Goal: Find specific page/section: Find specific page/section

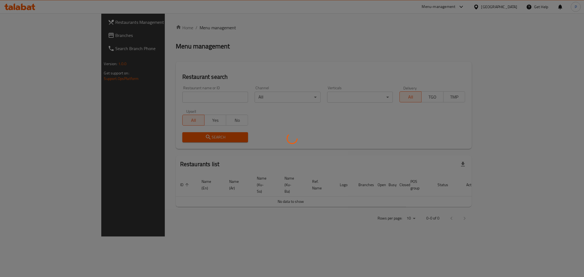
click at [171, 98] on div at bounding box center [292, 138] width 584 height 277
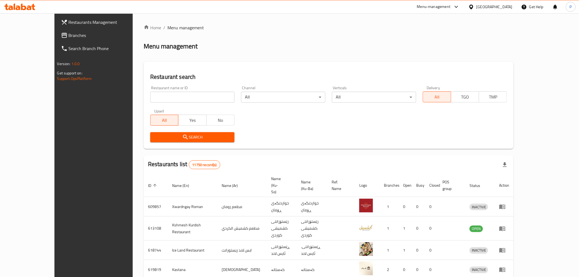
click at [181, 92] on input "search" at bounding box center [192, 97] width 84 height 11
type input "your coffee"
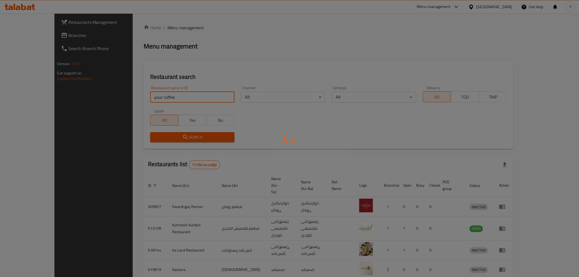
click button "Search" at bounding box center [192, 137] width 84 height 10
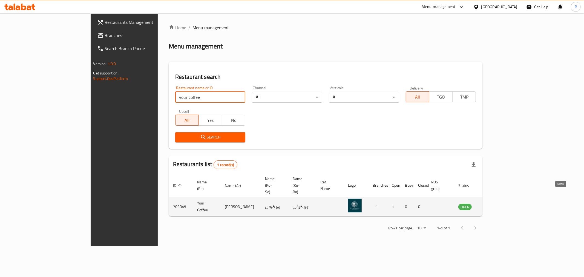
click at [493, 205] on icon "enhanced table" at bounding box center [490, 207] width 6 height 5
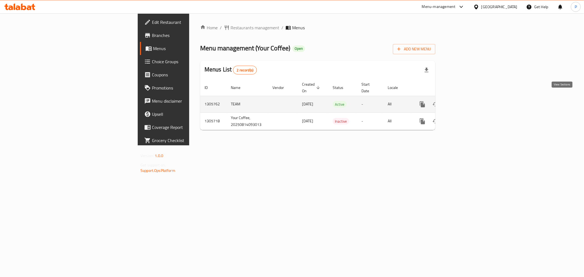
click at [465, 101] on icon "enhanced table" at bounding box center [461, 104] width 7 height 7
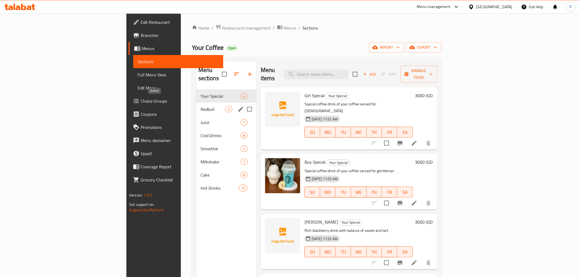
click at [201, 106] on span "Redbull" at bounding box center [213, 109] width 25 height 7
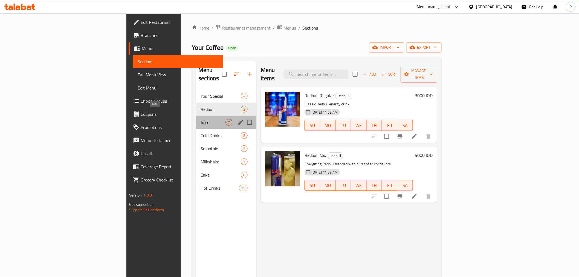
click at [201, 119] on span "Juice" at bounding box center [213, 122] width 25 height 7
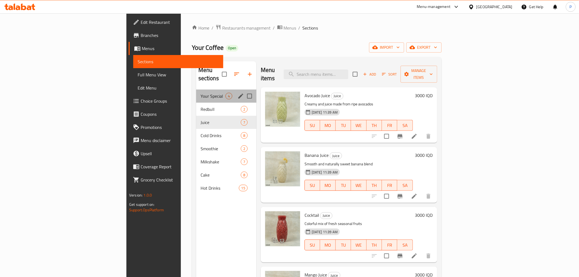
click at [196, 90] on div "Your Special 4" at bounding box center [226, 96] width 60 height 13
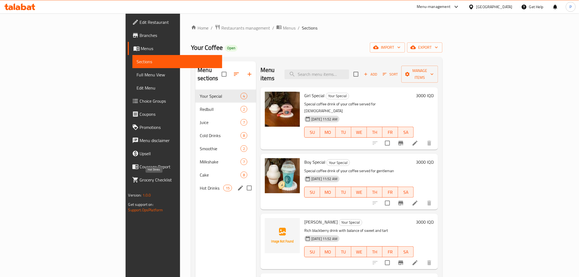
click at [200, 185] on span "Hot Drinks" at bounding box center [211, 188] width 23 height 7
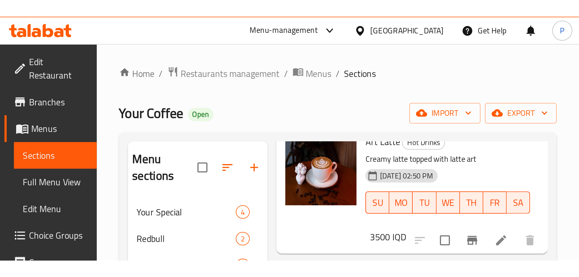
scroll to position [334, 0]
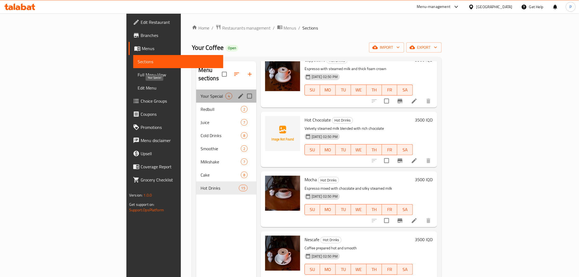
click at [201, 93] on span "Your Special" at bounding box center [213, 96] width 25 height 7
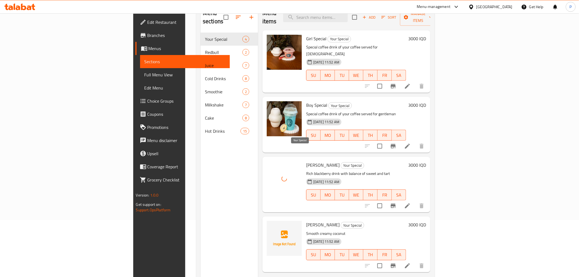
scroll to position [61, 0]
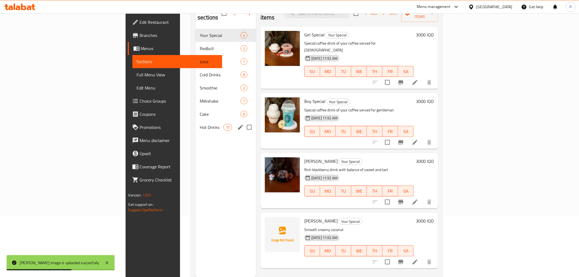
click at [195, 123] on div "Hot Drinks 15" at bounding box center [225, 127] width 61 height 13
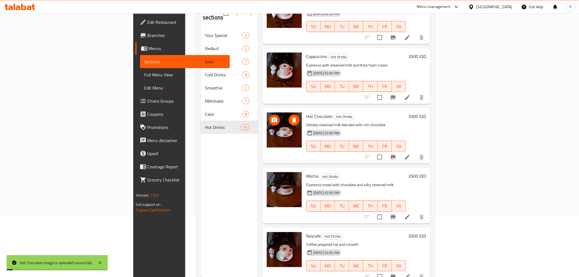
scroll to position [243, 0]
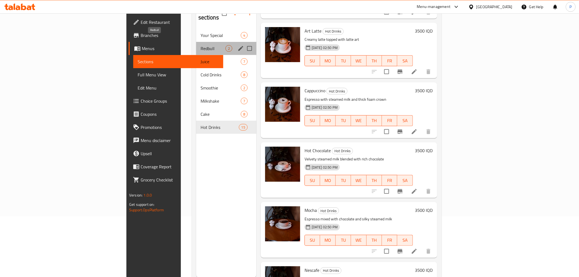
click at [201, 45] on span "Redbull" at bounding box center [213, 48] width 25 height 7
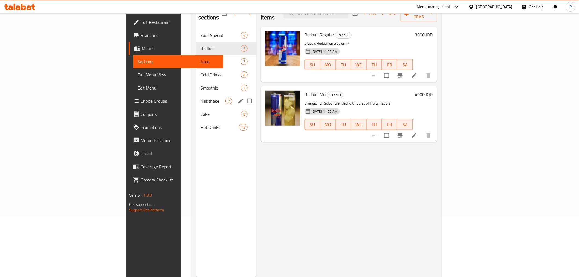
click at [196, 94] on div "Milkshake 7" at bounding box center [226, 100] width 60 height 13
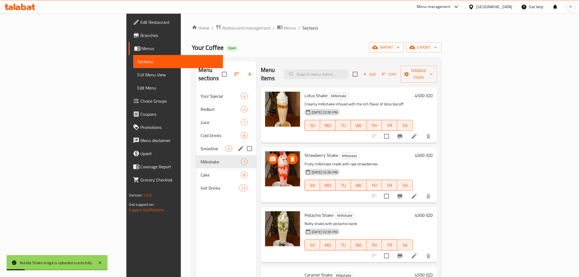
click at [201, 145] on span "Smoothie" at bounding box center [213, 148] width 25 height 7
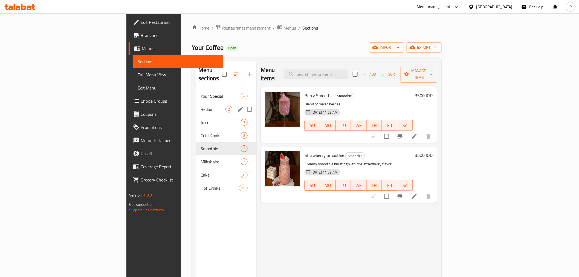
click at [201, 93] on span "Your Special" at bounding box center [221, 96] width 40 height 7
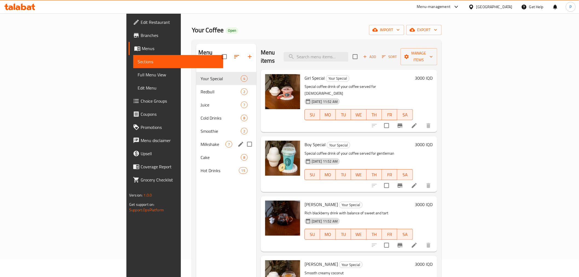
scroll to position [16, 0]
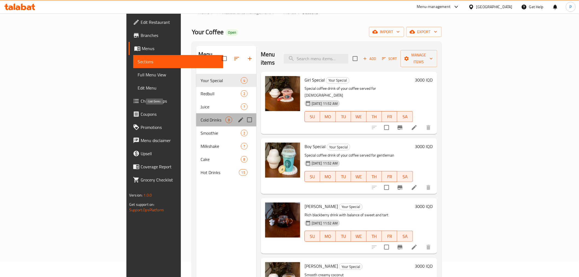
click at [201, 117] on span "Cold Drinks" at bounding box center [213, 120] width 25 height 7
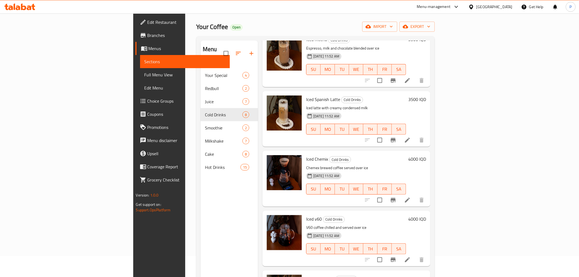
scroll to position [77, 0]
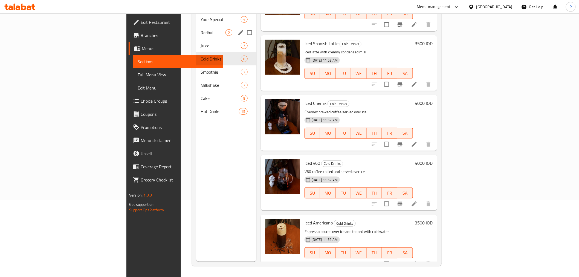
click at [196, 29] on div "Redbull 2" at bounding box center [226, 32] width 60 height 13
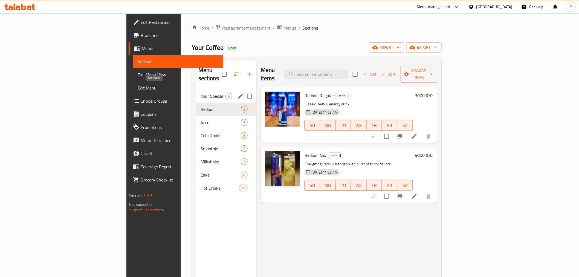
click at [196, 92] on div "Your Special 4" at bounding box center [226, 96] width 60 height 13
